Goal: Book appointment/travel/reservation

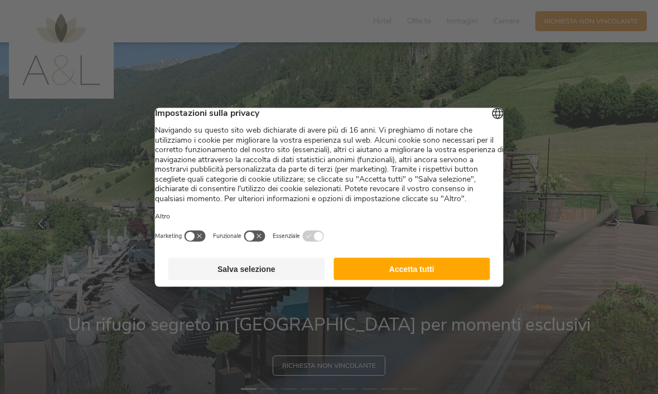
click at [451, 280] on button "Accetta tutti" at bounding box center [411, 268] width 157 height 22
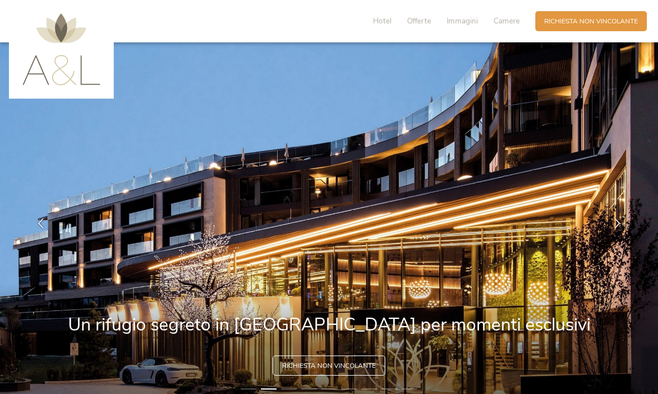
click at [80, 65] on img at bounding box center [61, 49] width 78 height 72
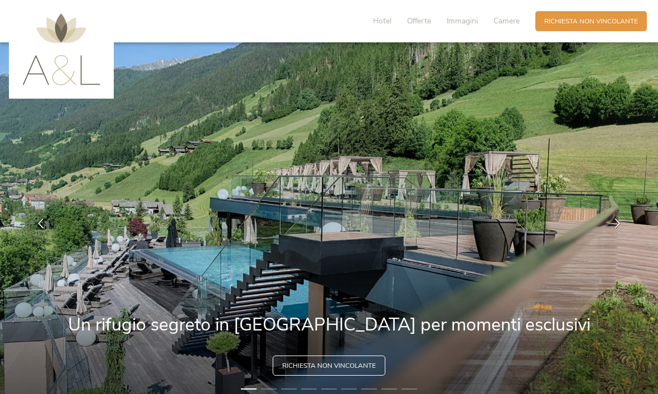
click at [614, 21] on span "Richiesta non vincolante" at bounding box center [591, 21] width 94 height 9
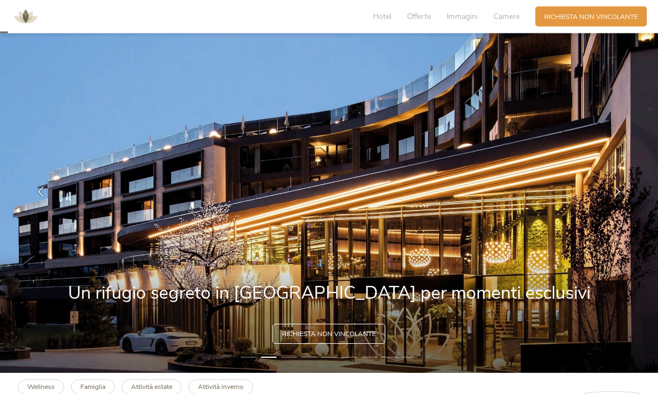
scroll to position [33, 0]
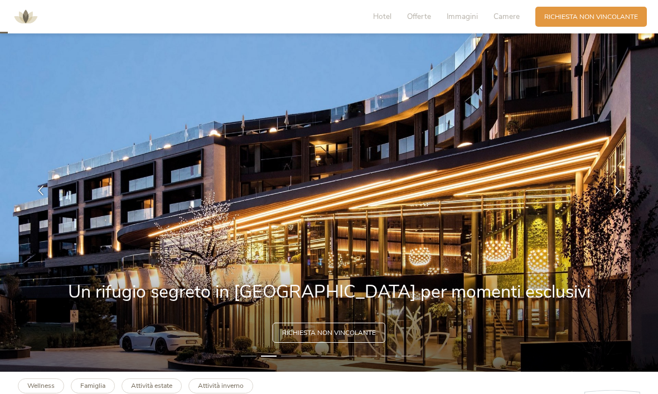
click at [421, 21] on span "Offerte" at bounding box center [419, 16] width 24 height 11
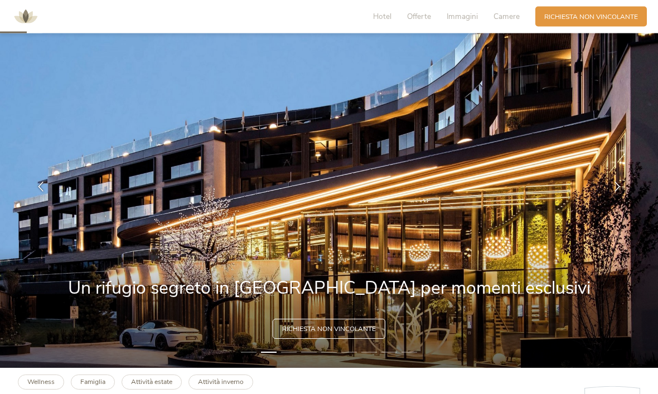
scroll to position [0, 0]
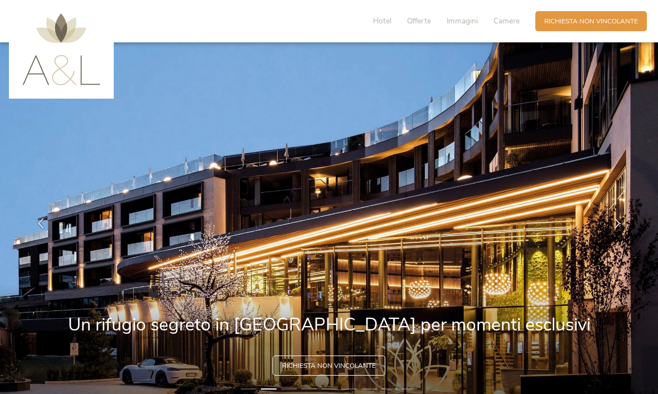
click at [612, 21] on span "Richiesta non vincolante" at bounding box center [591, 21] width 94 height 9
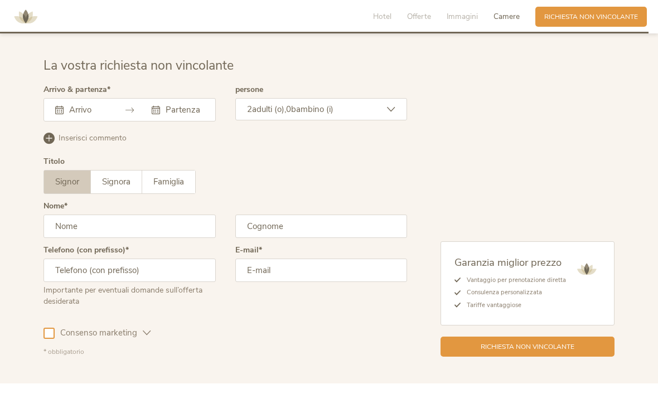
scroll to position [2781, 0]
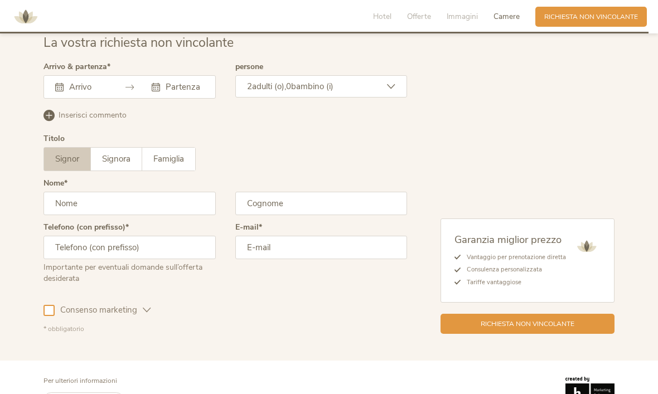
click at [103, 99] on div "[DATE] Lun Mar Mer Gio Ven Sab Dom 1 2 3 4 5 6 7 8 9 10 11 12 13 14 15 16 17 18…" at bounding box center [129, 86] width 172 height 23
click at [57, 93] on div at bounding box center [81, 86] width 52 height 11
click at [74, 93] on input "text" at bounding box center [86, 86] width 41 height 11
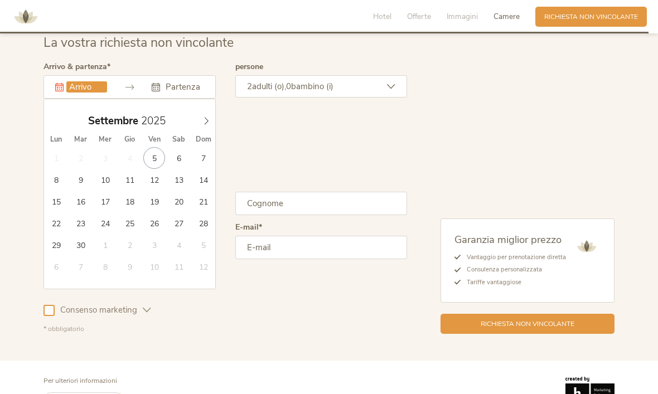
type input "[DATE]"
click at [158, 91] on icon at bounding box center [156, 87] width 8 height 8
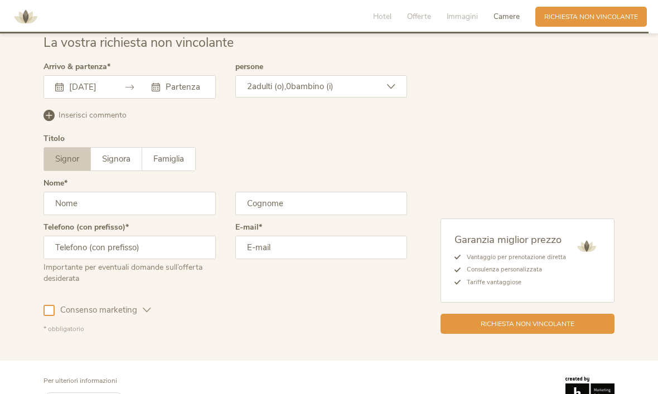
click at [163, 93] on input "text" at bounding box center [183, 86] width 41 height 11
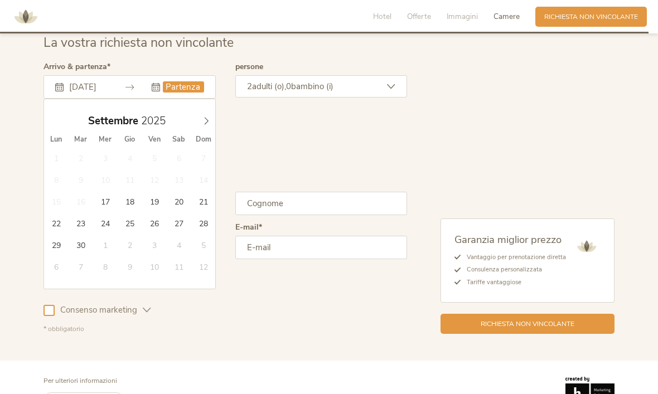
type input "[DATE]"
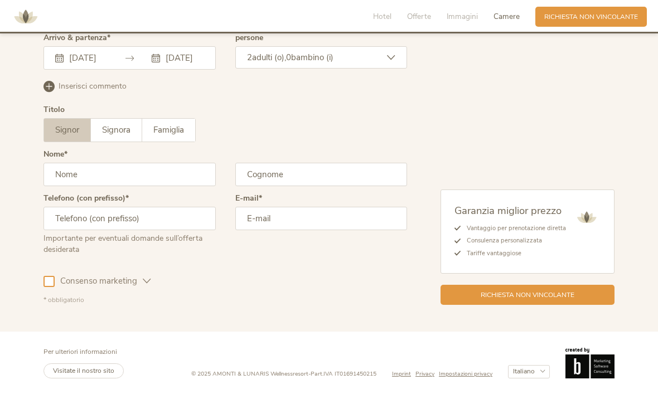
scroll to position [2823, 0]
